Goal: Information Seeking & Learning: Learn about a topic

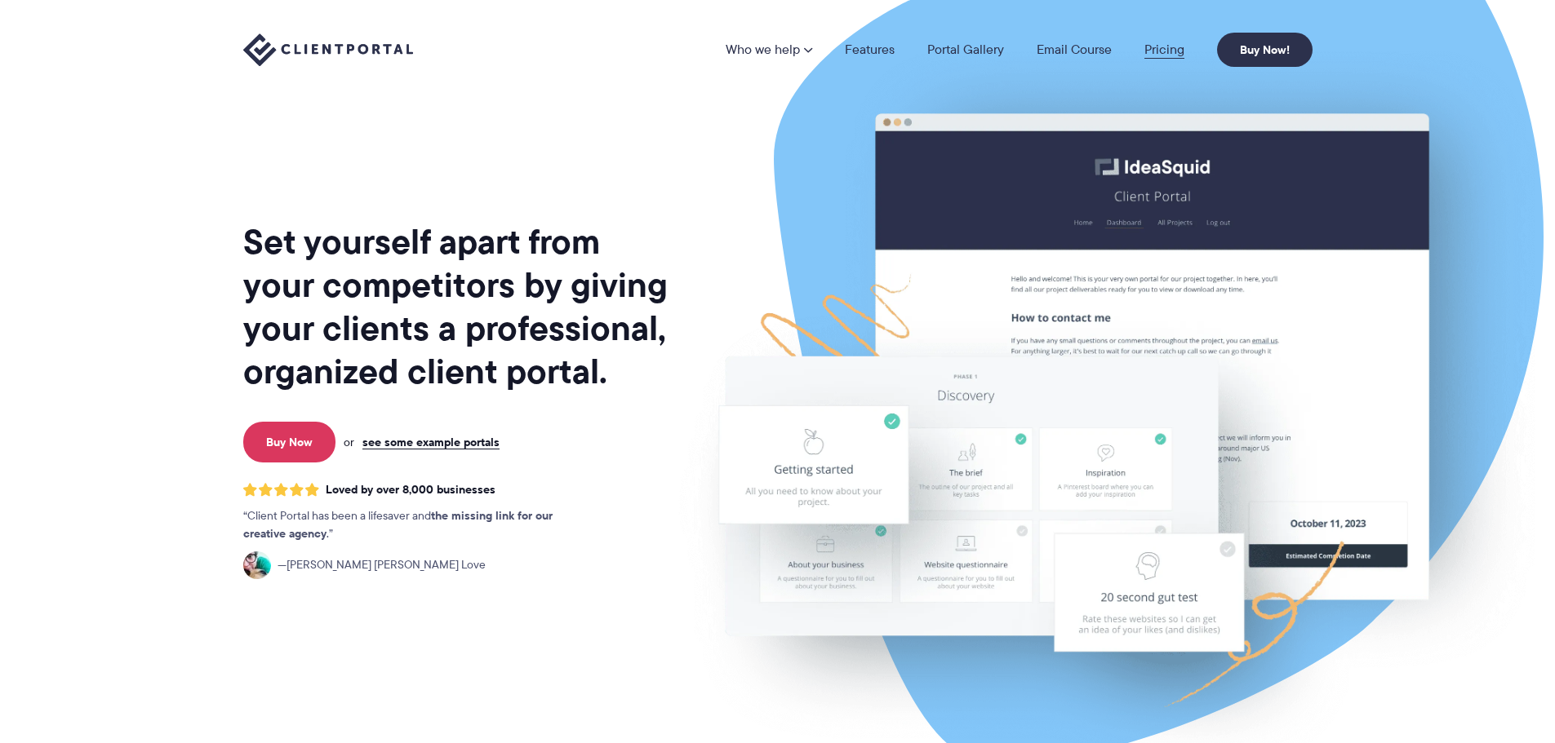
click at [1170, 51] on link "Pricing" at bounding box center [1164, 49] width 40 height 13
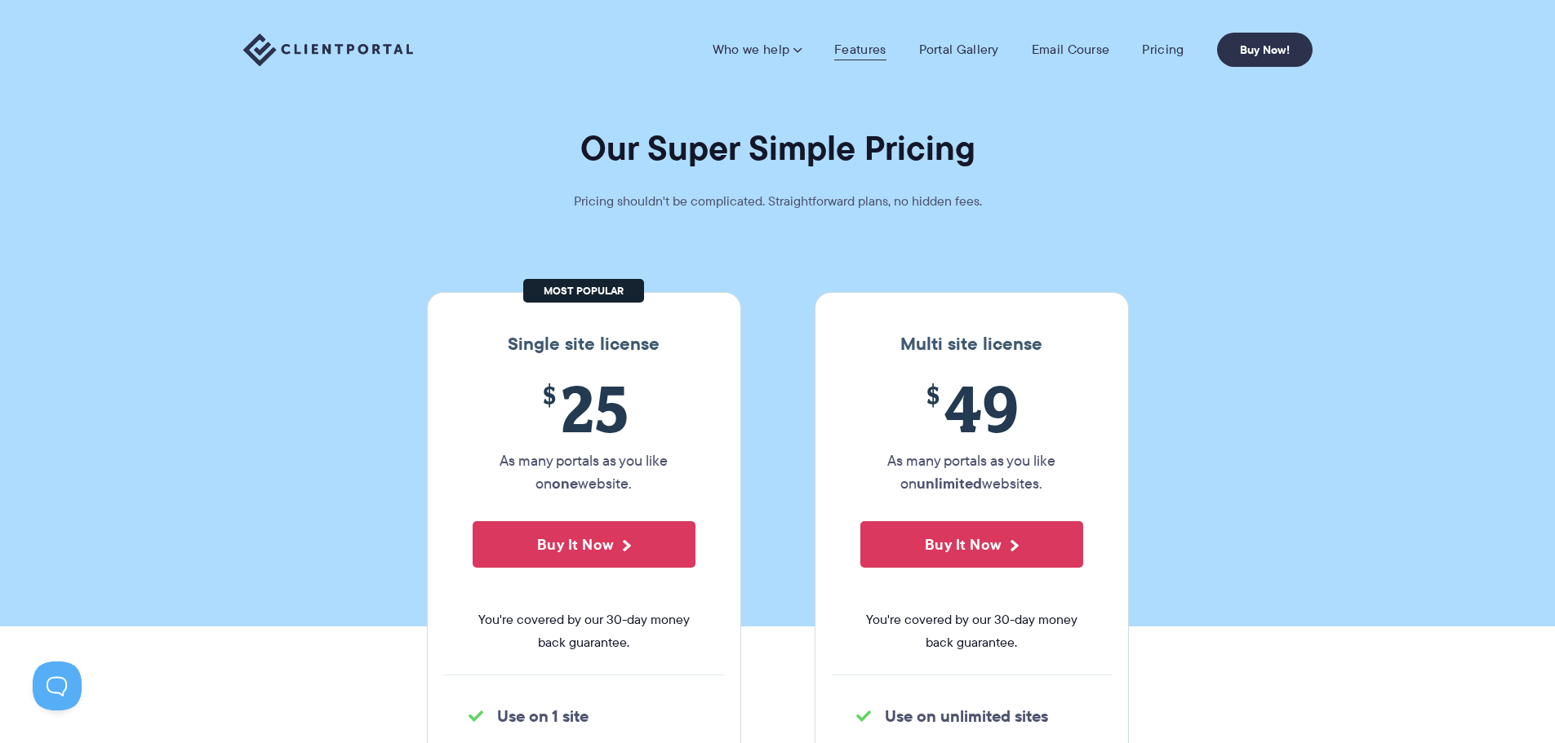
click at [860, 57] on link "Features" at bounding box center [859, 50] width 51 height 16
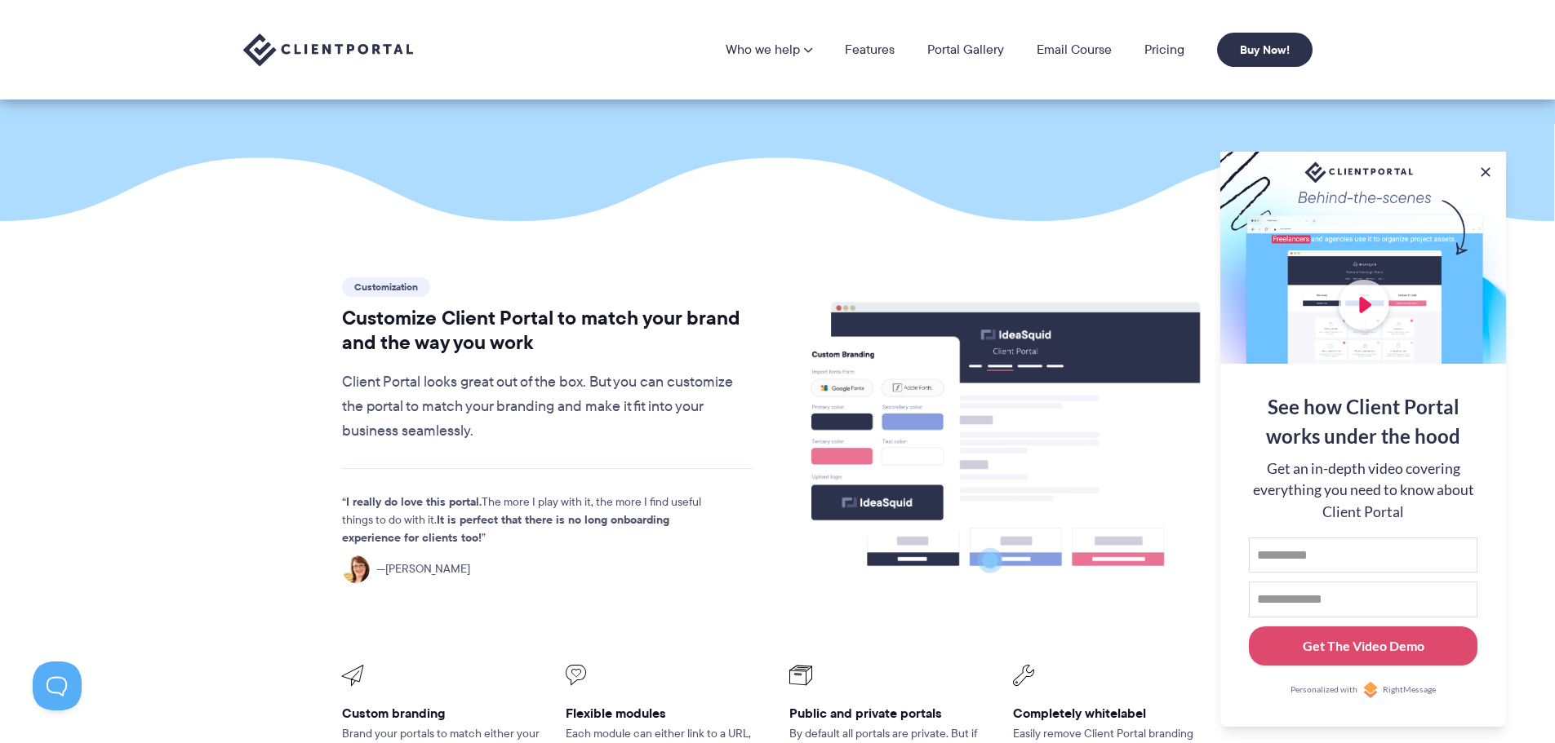
scroll to position [245, 0]
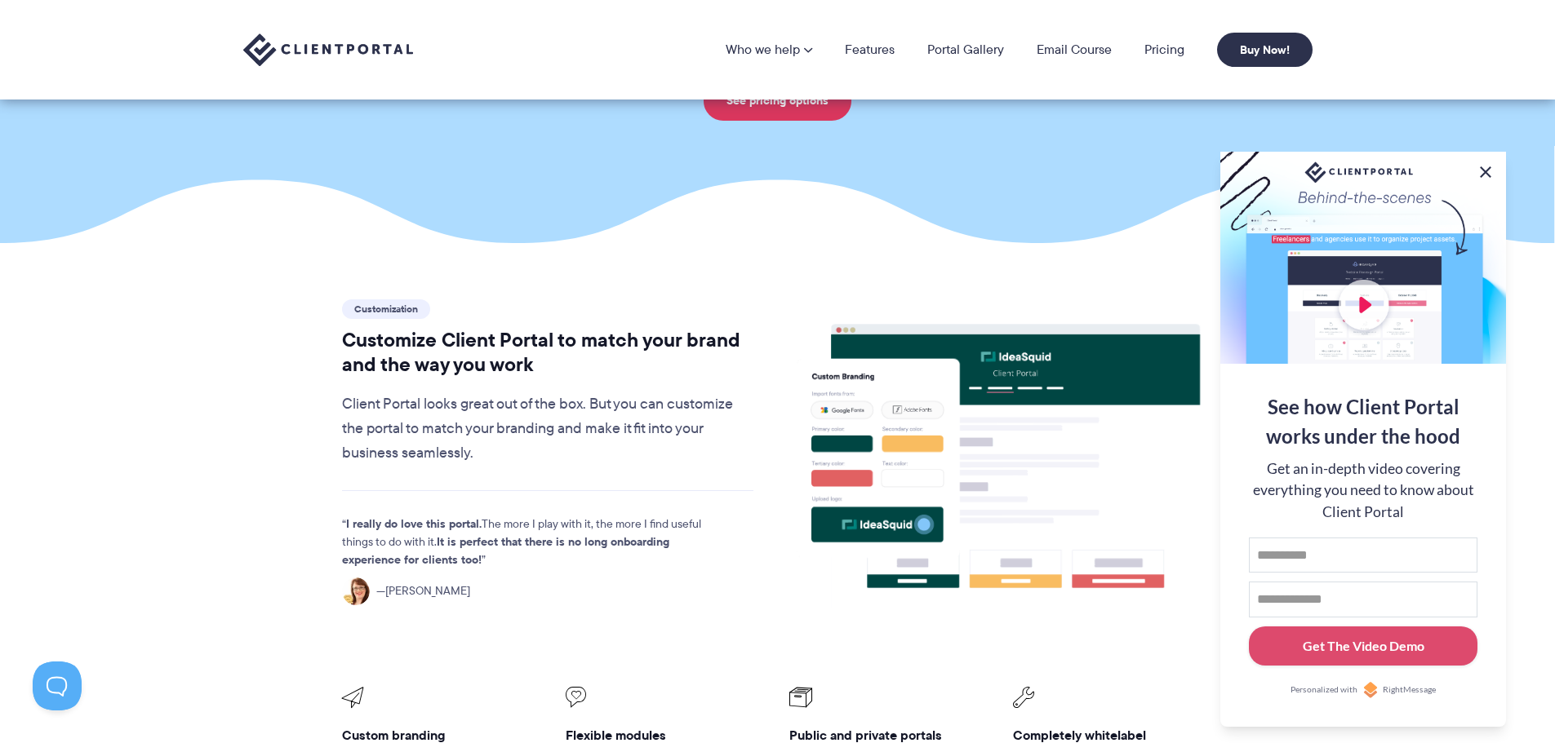
click at [1489, 168] on button at bounding box center [1486, 172] width 20 height 20
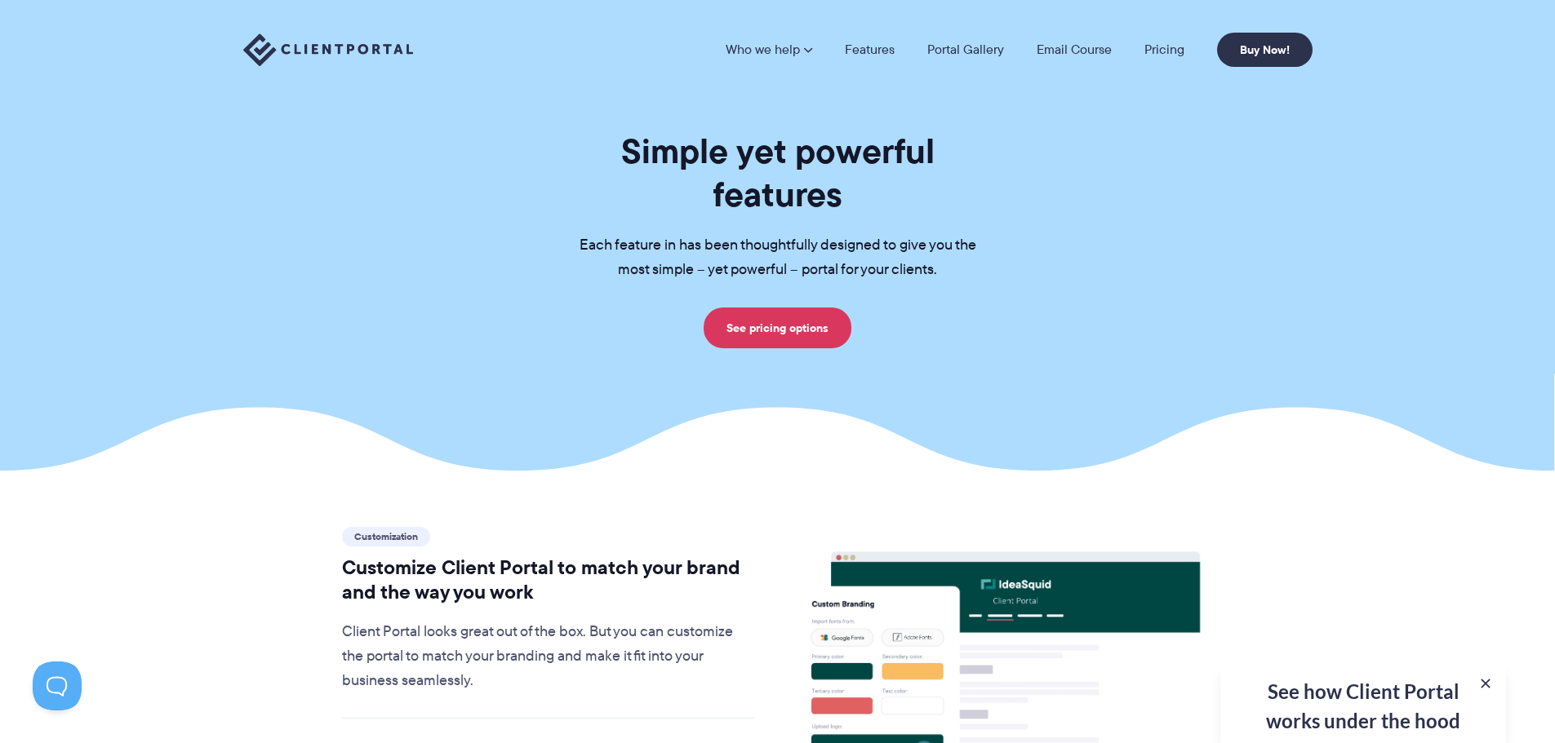
scroll to position [0, 0]
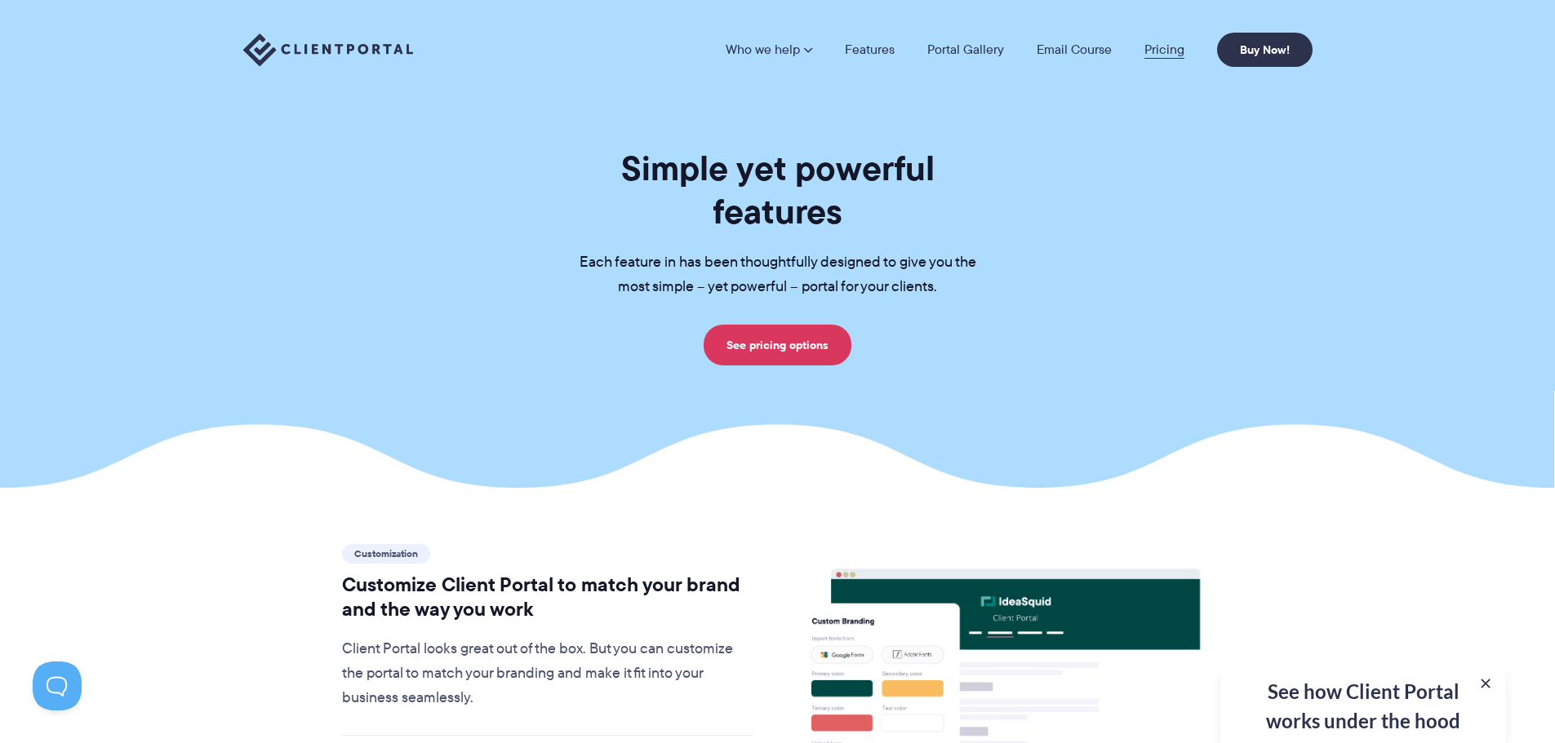
click at [1167, 50] on link "Pricing" at bounding box center [1164, 49] width 40 height 13
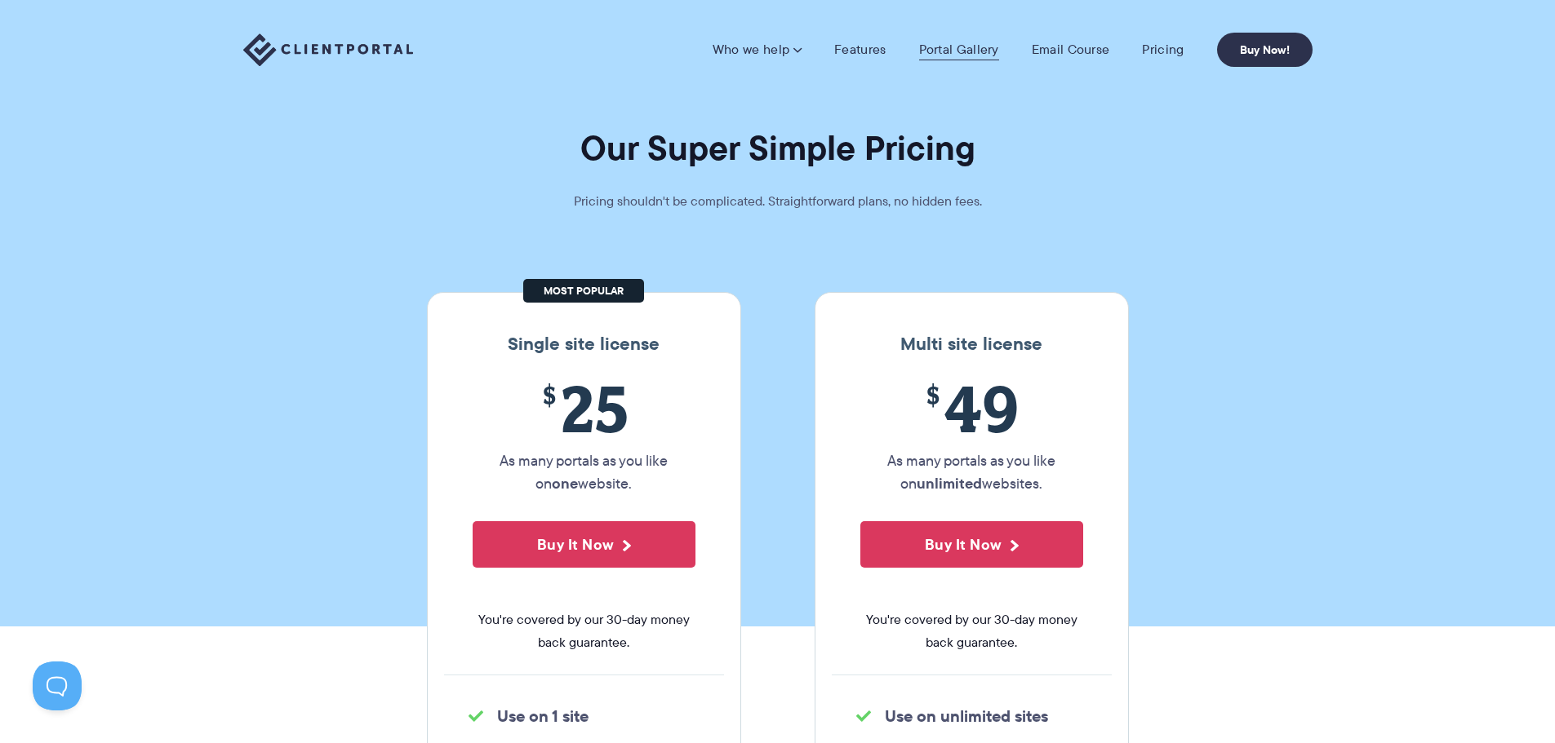
click at [941, 54] on link "Portal Gallery" at bounding box center [959, 50] width 80 height 16
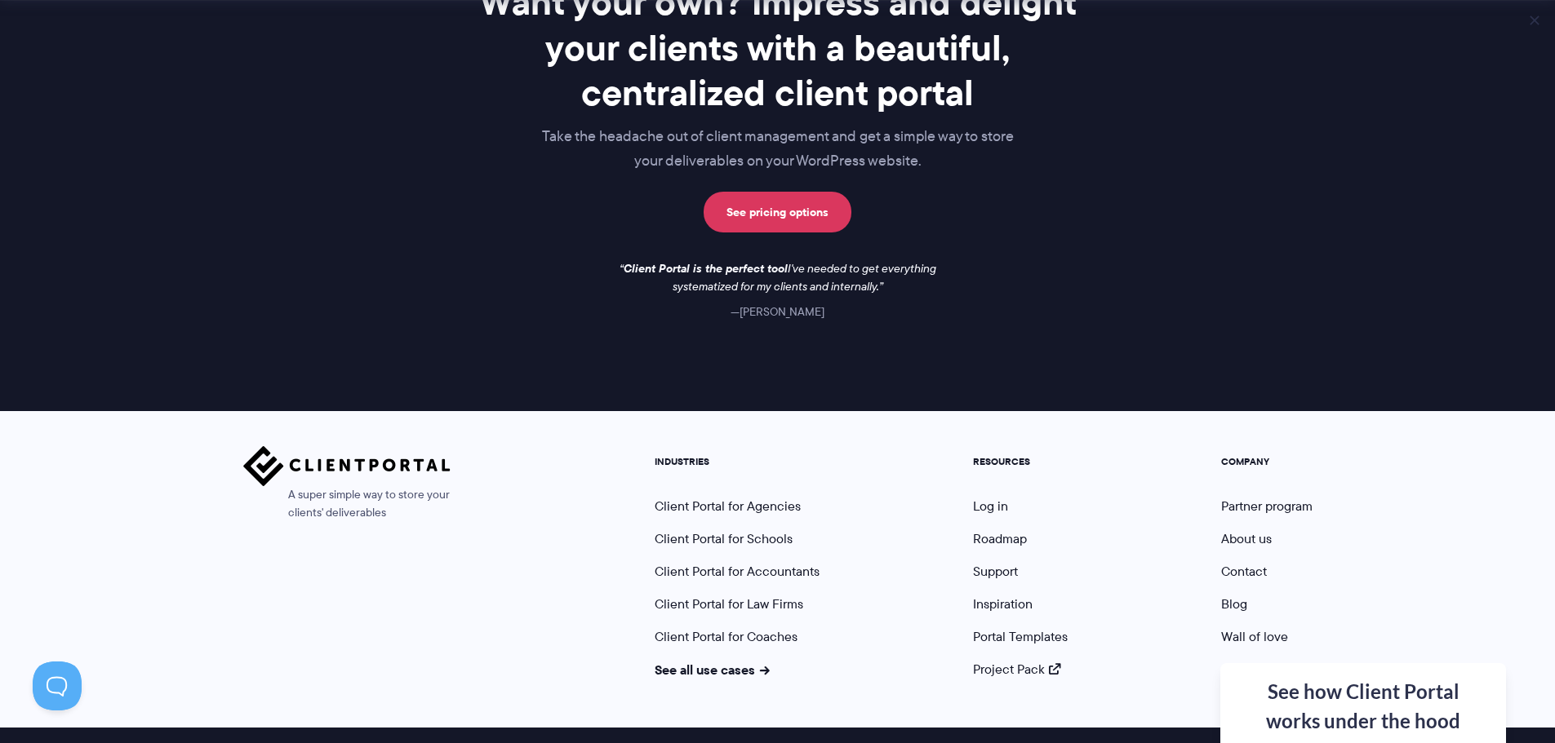
scroll to position [2378, 0]
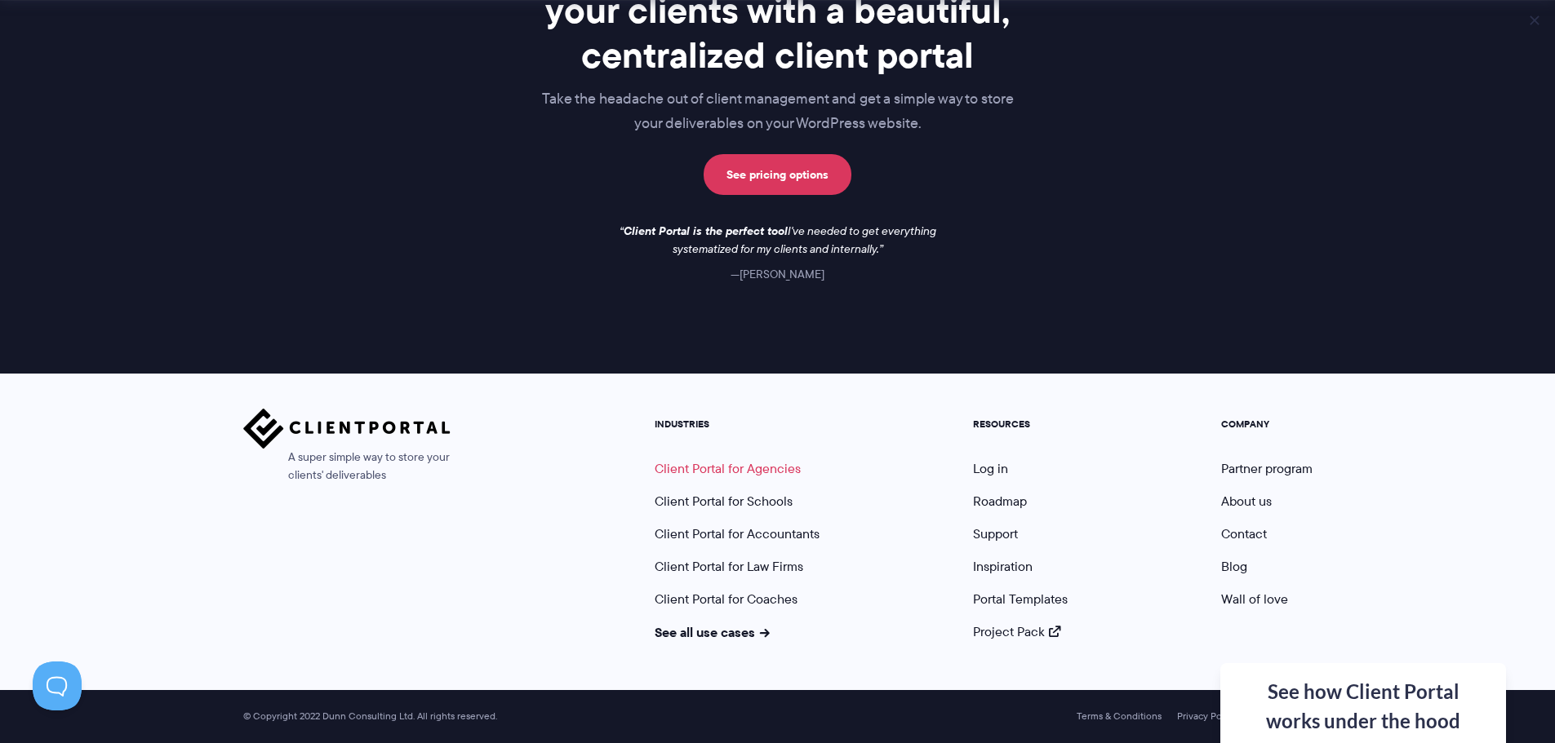
click at [768, 467] on link "Client Portal for Agencies" at bounding box center [728, 468] width 146 height 19
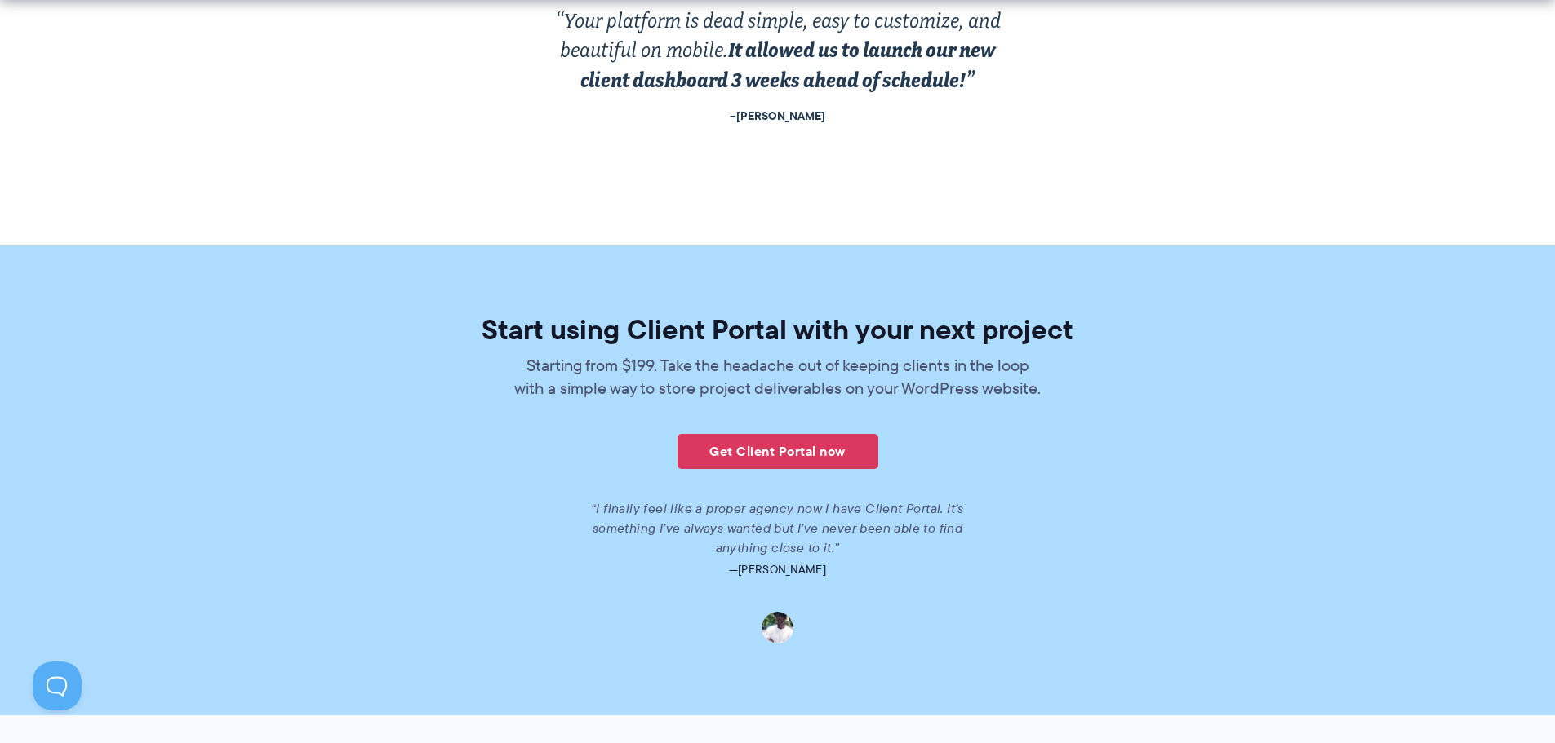
scroll to position [3769, 0]
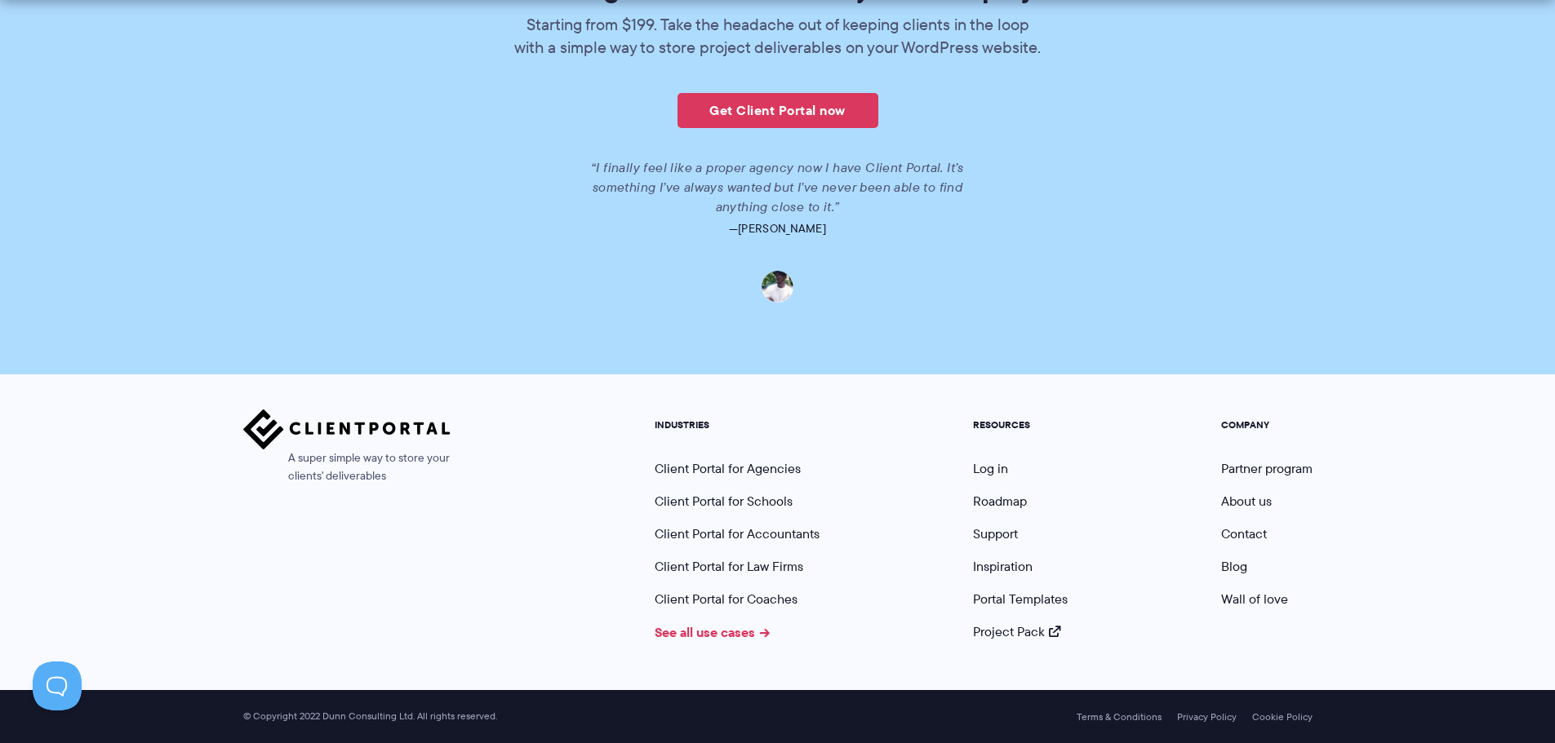
click at [726, 632] on link "See all use cases" at bounding box center [713, 633] width 116 height 20
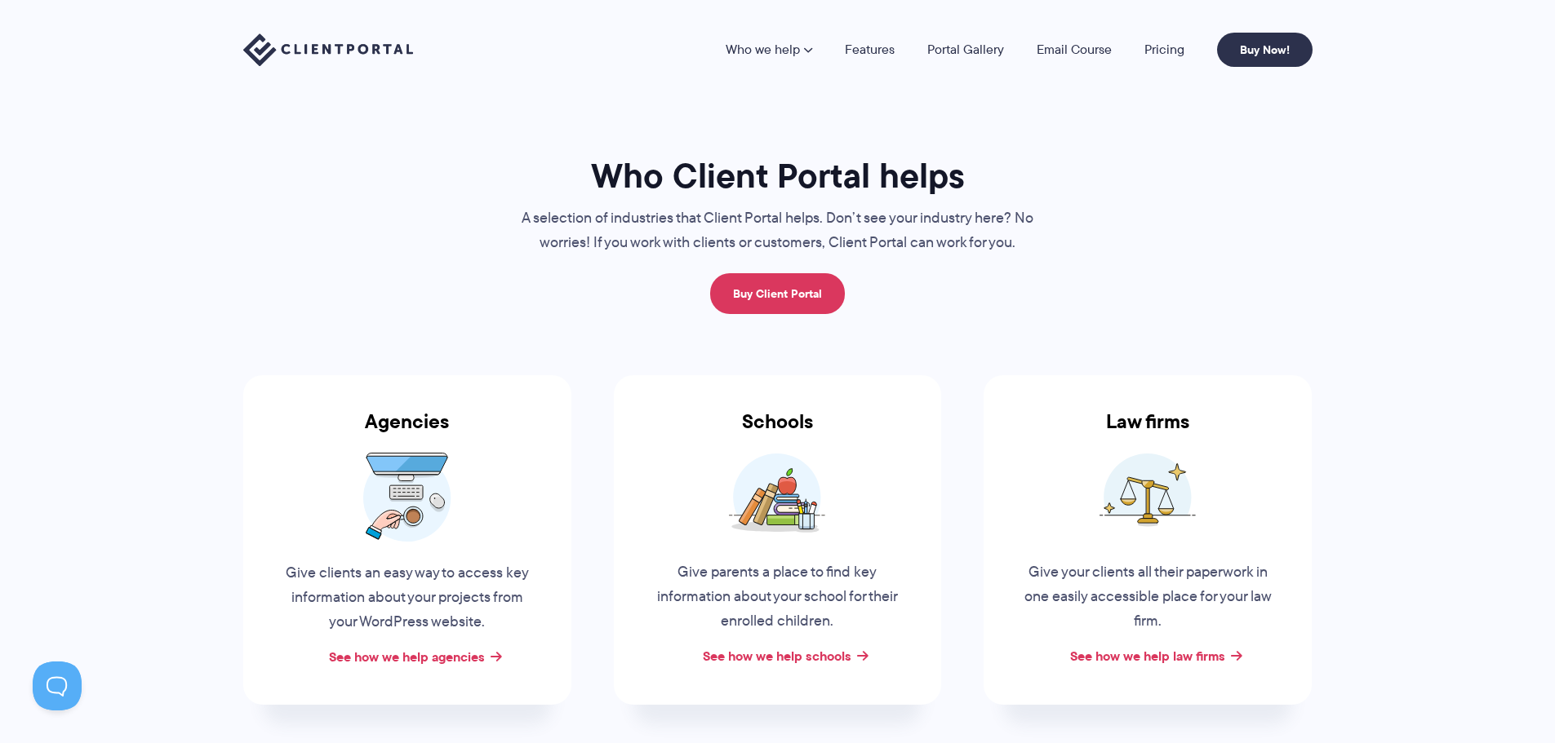
click at [457, 536] on div at bounding box center [407, 498] width 328 height 90
click at [434, 666] on link "See how we help agencies" at bounding box center [407, 657] width 156 height 20
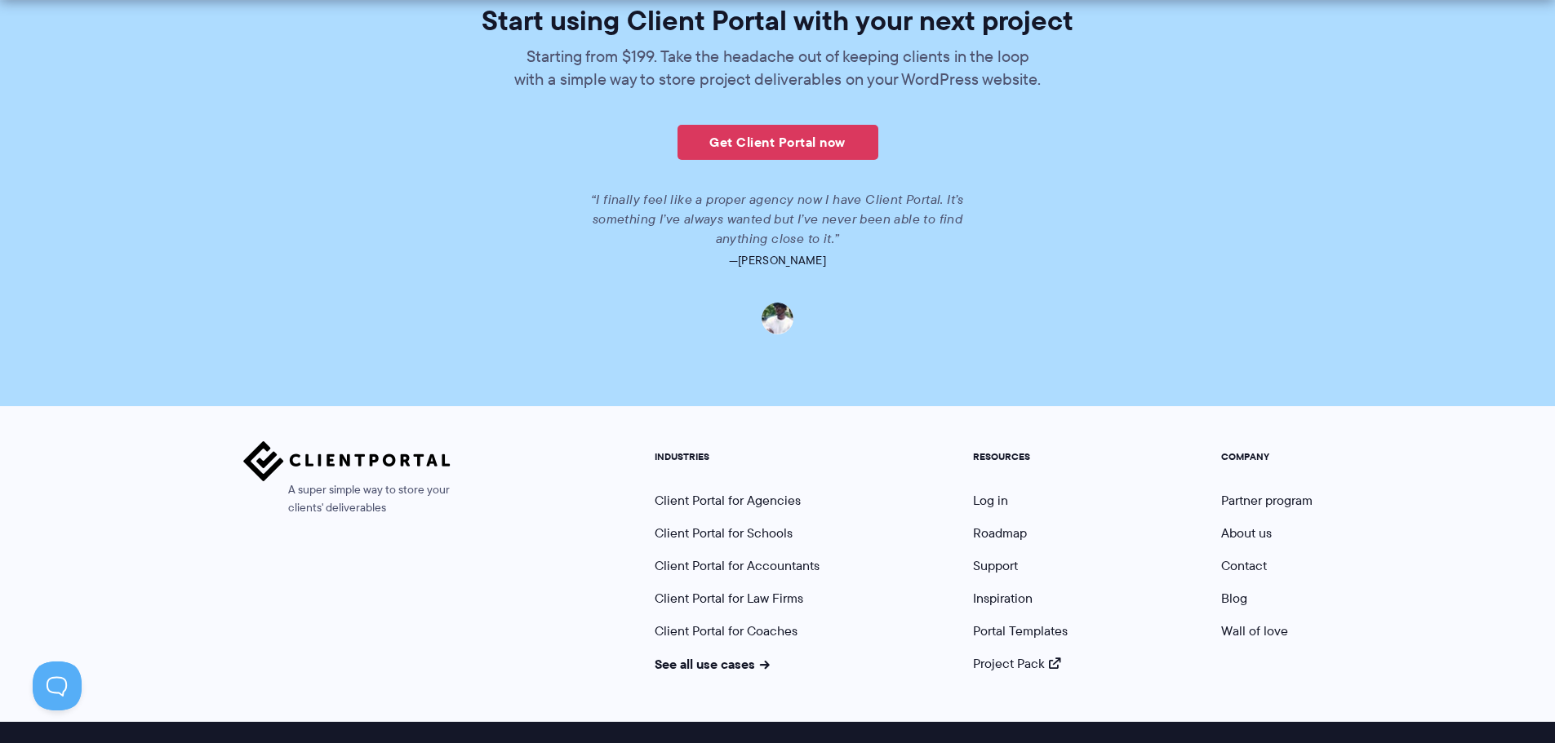
scroll to position [3769, 0]
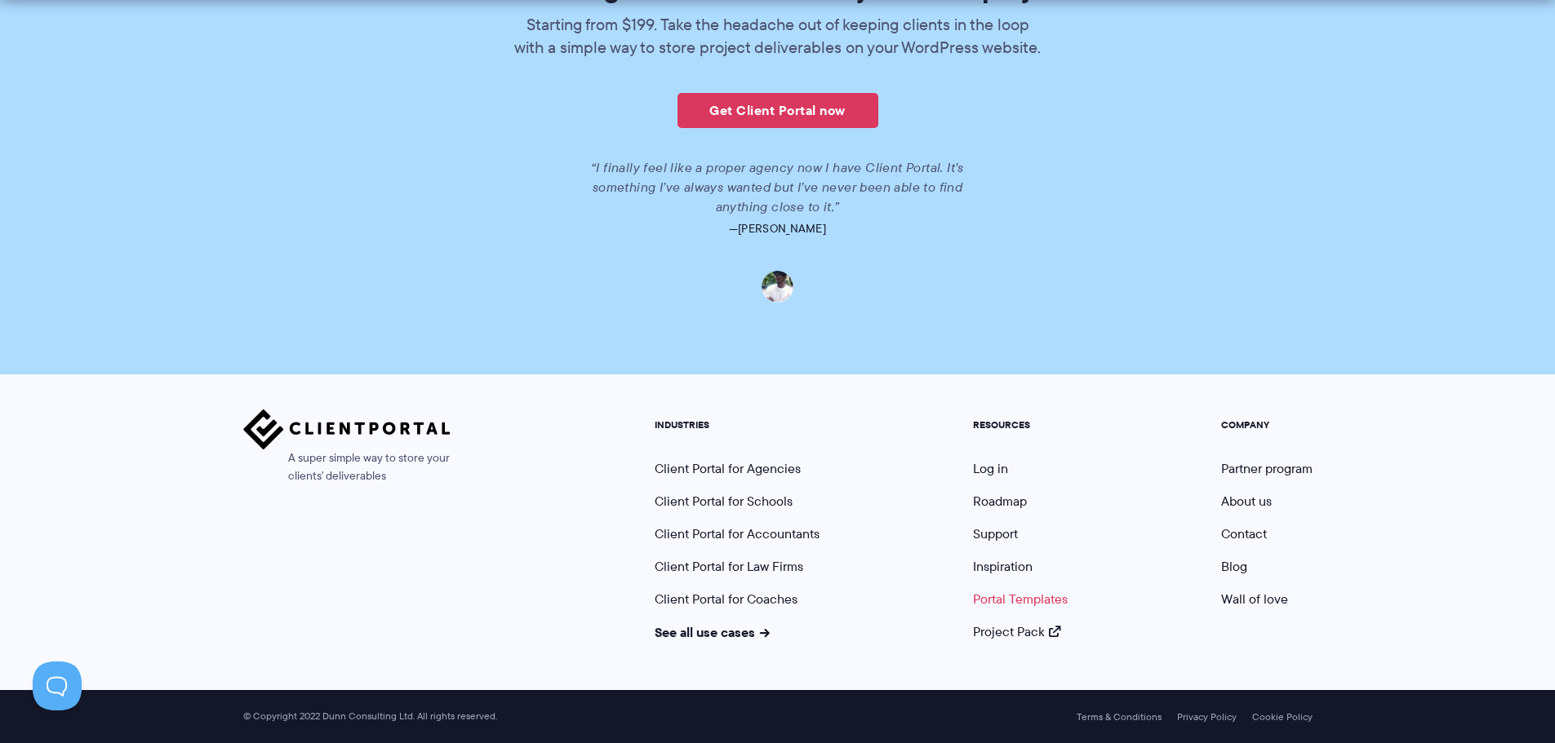
click at [1046, 605] on link "Portal Templates" at bounding box center [1020, 599] width 95 height 19
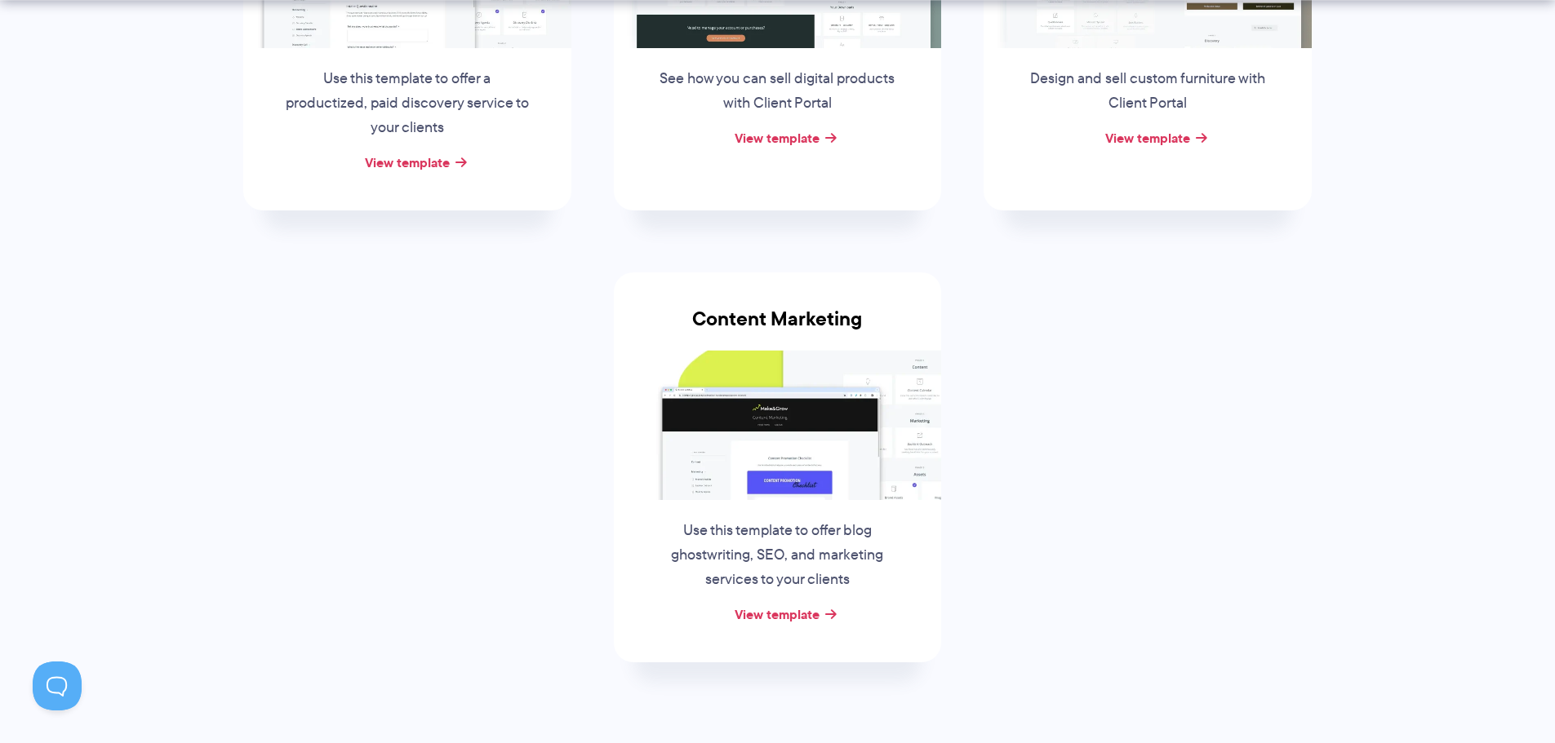
scroll to position [735, 0]
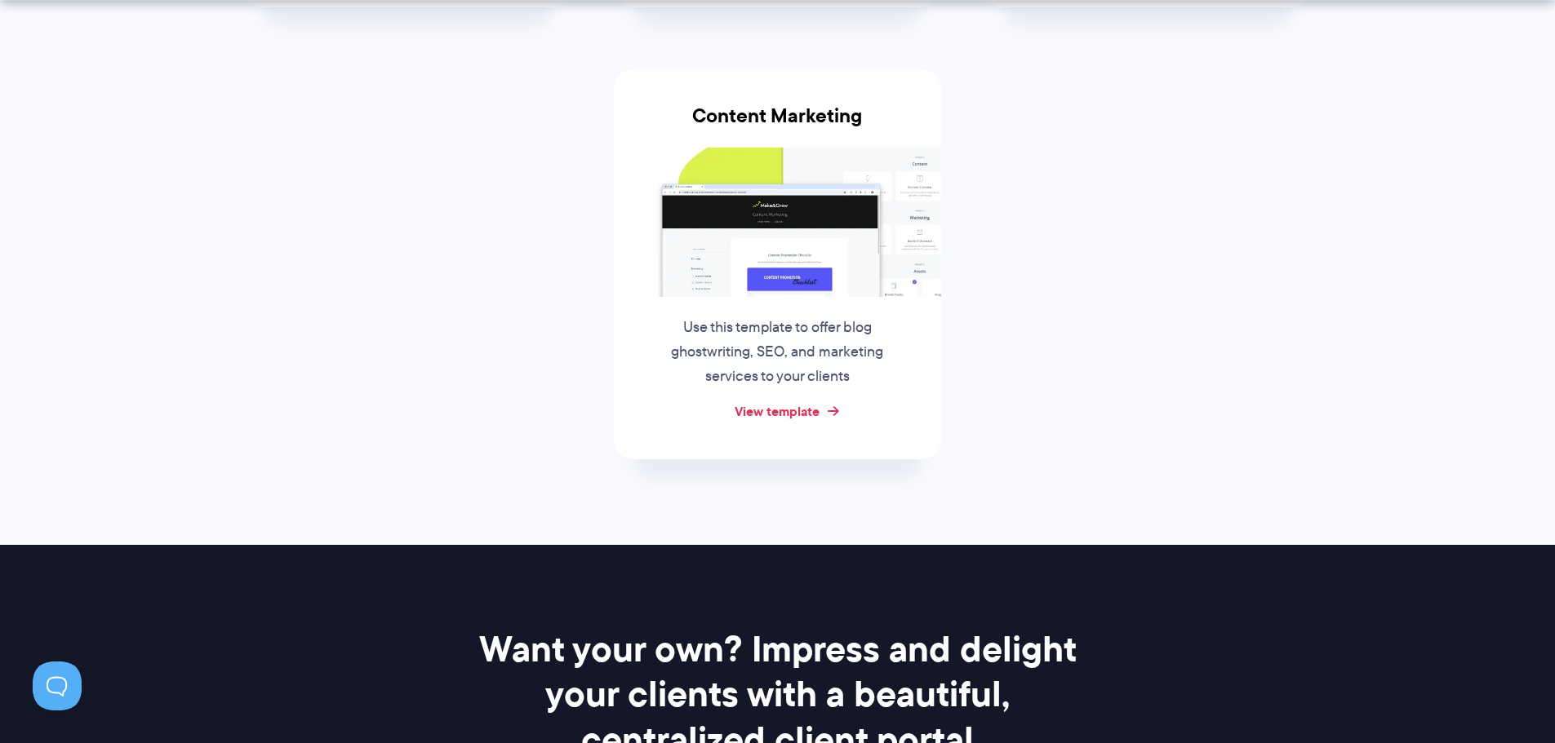
click at [812, 412] on link "View template" at bounding box center [777, 412] width 85 height 20
